Goal: Transaction & Acquisition: Book appointment/travel/reservation

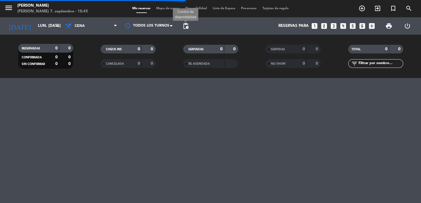
click at [185, 26] on span "pending_actions" at bounding box center [185, 26] width 7 height 7
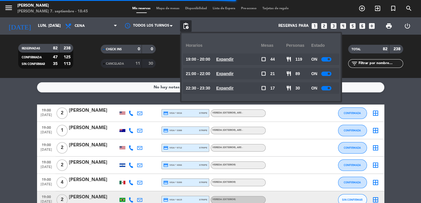
click at [226, 73] on u "Expandir" at bounding box center [224, 73] width 17 height 5
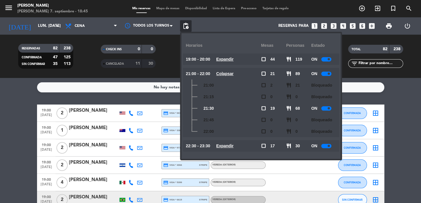
drag, startPoint x: 203, startPoint y: 107, endPoint x: 219, endPoint y: 109, distance: 16.0
click at [219, 109] on div "21:30" at bounding box center [223, 109] width 75 height 12
drag, startPoint x: 220, startPoint y: 106, endPoint x: 222, endPoint y: 109, distance: 3.9
click at [220, 107] on div "21:30" at bounding box center [223, 109] width 75 height 12
click at [314, 25] on icon "looks_one" at bounding box center [315, 26] width 8 height 8
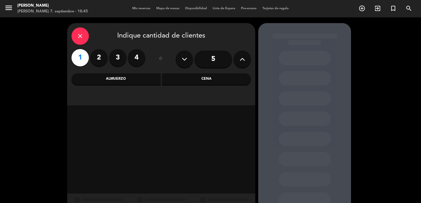
click at [182, 79] on div "Cena" at bounding box center [206, 79] width 89 height 12
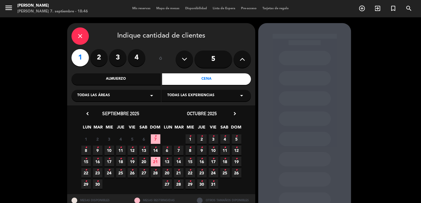
click at [134, 95] on div "Todas las áreas arrow_drop_down" at bounding box center [115, 96] width 89 height 12
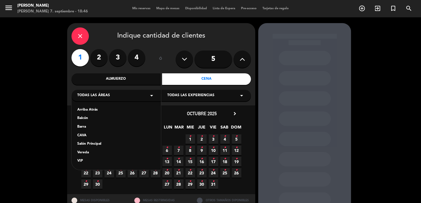
drag, startPoint x: 111, startPoint y: 153, endPoint x: 115, endPoint y: 152, distance: 4.9
click at [111, 153] on div "Vereda" at bounding box center [116, 153] width 78 height 6
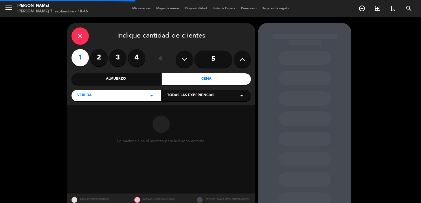
click at [201, 93] on span "Todas las experiencias" at bounding box center [190, 96] width 47 height 6
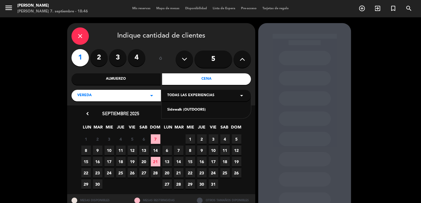
drag, startPoint x: 186, startPoint y: 111, endPoint x: 187, endPoint y: 108, distance: 3.0
click at [186, 111] on div "Sidewalk (OUTDOORS)" at bounding box center [206, 110] width 78 height 6
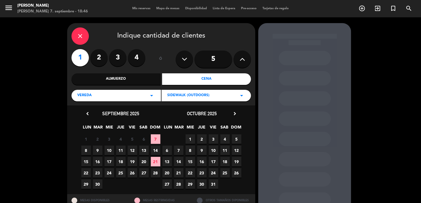
click at [85, 151] on span "8" at bounding box center [86, 151] width 10 height 10
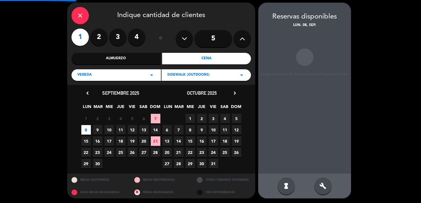
scroll to position [21, 0]
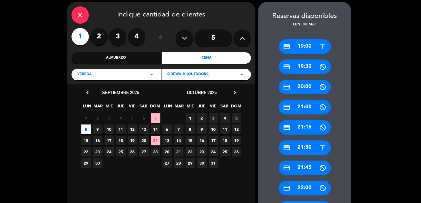
click at [310, 154] on div "credit_card 21:30" at bounding box center [305, 148] width 52 height 14
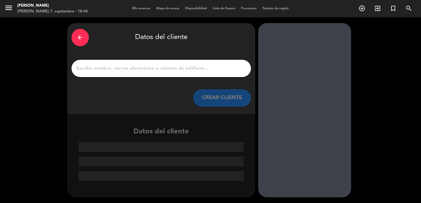
click at [195, 65] on input "1" at bounding box center [161, 69] width 171 height 8
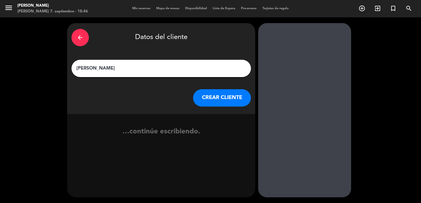
type input "[PERSON_NAME]"
click at [213, 101] on button "CREAR CLIENTE" at bounding box center [222, 97] width 58 height 17
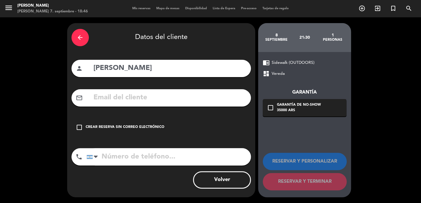
click at [147, 94] on input "text" at bounding box center [170, 98] width 154 height 12
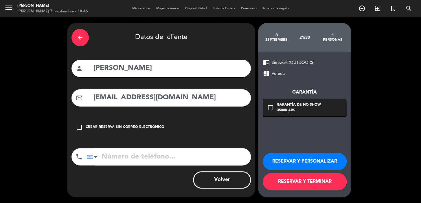
type input "[EMAIL_ADDRESS][DOMAIN_NAME]"
click at [85, 157] on div "phone" at bounding box center [78, 156] width 15 height 17
click at [88, 157] on div at bounding box center [90, 157] width 6 height 4
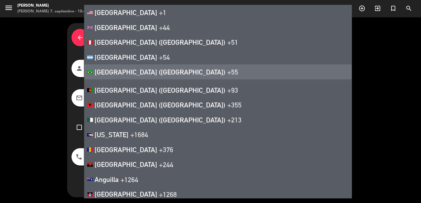
click at [155, 71] on li "[GEOGRAPHIC_DATA] ([GEOGRAPHIC_DATA]) +55" at bounding box center [217, 72] width 267 height 15
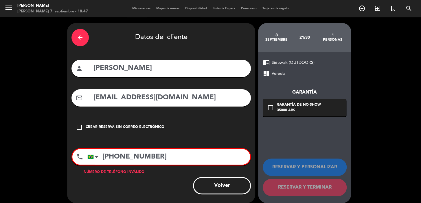
click at [271, 104] on div "check_box_outline_blank Garantía de no-show 35000 ARS" at bounding box center [305, 107] width 84 height 17
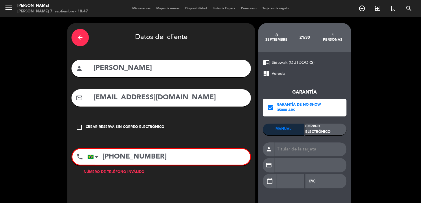
click at [321, 130] on div "Correo Electrónico" at bounding box center [325, 130] width 41 height 12
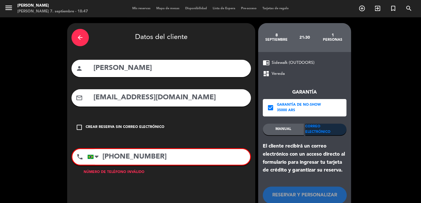
scroll to position [34, 0]
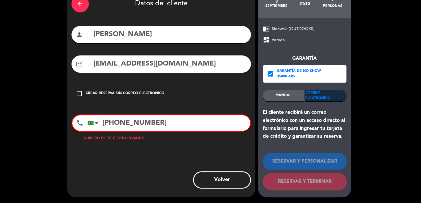
click at [156, 125] on input "[PHONE_NUMBER]" at bounding box center [168, 123] width 163 height 16
click at [119, 122] on input "[PHONE_NUMBER]" at bounding box center [168, 123] width 163 height 16
click at [111, 127] on input "[PHONE_NUMBER]" at bounding box center [168, 123] width 163 height 16
click at [122, 122] on input "[PHONE_NUMBER]" at bounding box center [168, 123] width 163 height 16
click at [186, 123] on input "[PHONE_NUMBER]" at bounding box center [168, 123] width 163 height 16
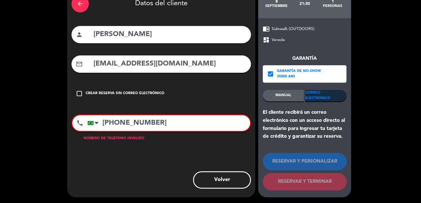
drag, startPoint x: 159, startPoint y: 59, endPoint x: 83, endPoint y: 71, distance: 77.0
click at [83, 71] on div "mail_outline [EMAIL_ADDRESS][DOMAIN_NAME]" at bounding box center [160, 64] width 179 height 17
click at [231, 67] on input "[EMAIL_ADDRESS][DOMAIN_NAME]" at bounding box center [170, 64] width 154 height 12
click at [304, 72] on div "Garantía de no-show" at bounding box center [299, 72] width 44 height 6
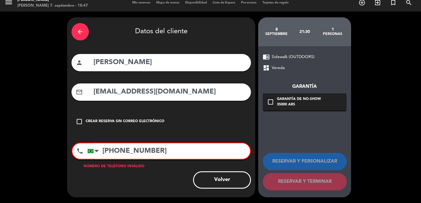
scroll to position [6, 0]
click at [274, 102] on icon "check_box_outline_blank" at bounding box center [270, 102] width 7 height 7
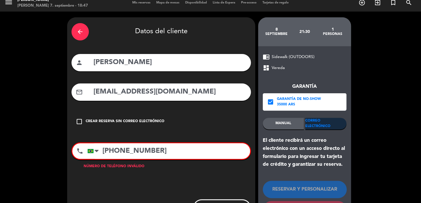
scroll to position [34, 0]
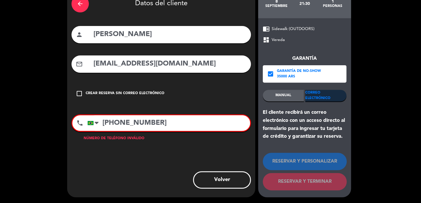
click at [173, 122] on input "[PHONE_NUMBER]" at bounding box center [168, 123] width 163 height 16
drag, startPoint x: 170, startPoint y: 124, endPoint x: 116, endPoint y: 132, distance: 54.0
click at [116, 132] on div "phone [GEOGRAPHIC_DATA] +1 [GEOGRAPHIC_DATA] +44 [GEOGRAPHIC_DATA] ([GEOGRAPHIC…" at bounding box center [160, 123] width 179 height 17
click at [119, 123] on input "[PHONE_NUMBER]" at bounding box center [168, 123] width 163 height 16
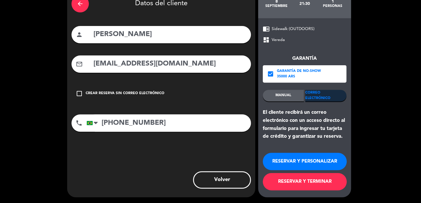
type input "[PHONE_NUMBER]"
click at [325, 161] on button "RESERVAR Y PERSONALIZAR" at bounding box center [305, 161] width 84 height 17
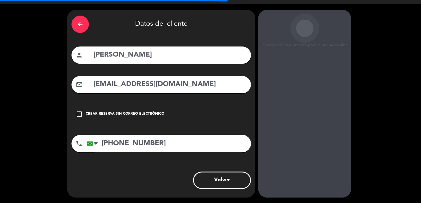
scroll to position [23, 0]
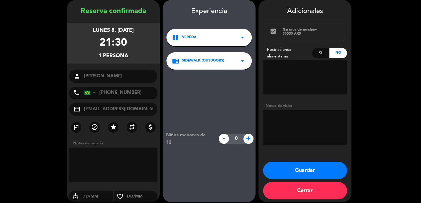
click at [279, 119] on textarea at bounding box center [305, 127] width 84 height 35
type textarea "e"
type textarea "cumpleaños, prefiere mesa en el interior"
click at [310, 175] on button "Guardar" at bounding box center [305, 170] width 84 height 17
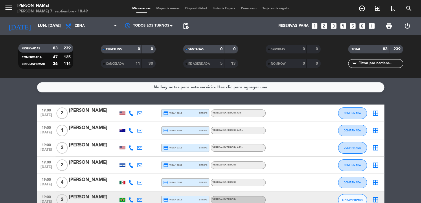
click at [231, 101] on div "No hay notas para este servicio. Haz clic para agregar una 19:00 [DATE] 2 [PERS…" at bounding box center [210, 140] width 421 height 125
click at [49, 24] on input "lun. [DATE]" at bounding box center [60, 26] width 51 height 10
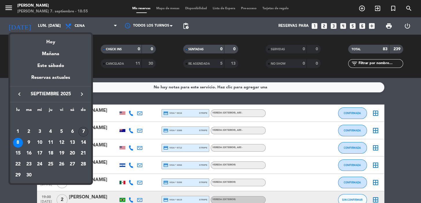
click at [81, 132] on div "7" at bounding box center [83, 132] width 10 height 10
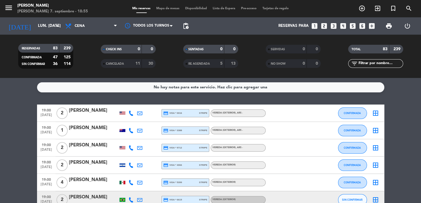
type input "dom. [DATE]"
